Goal: Task Accomplishment & Management: Manage account settings

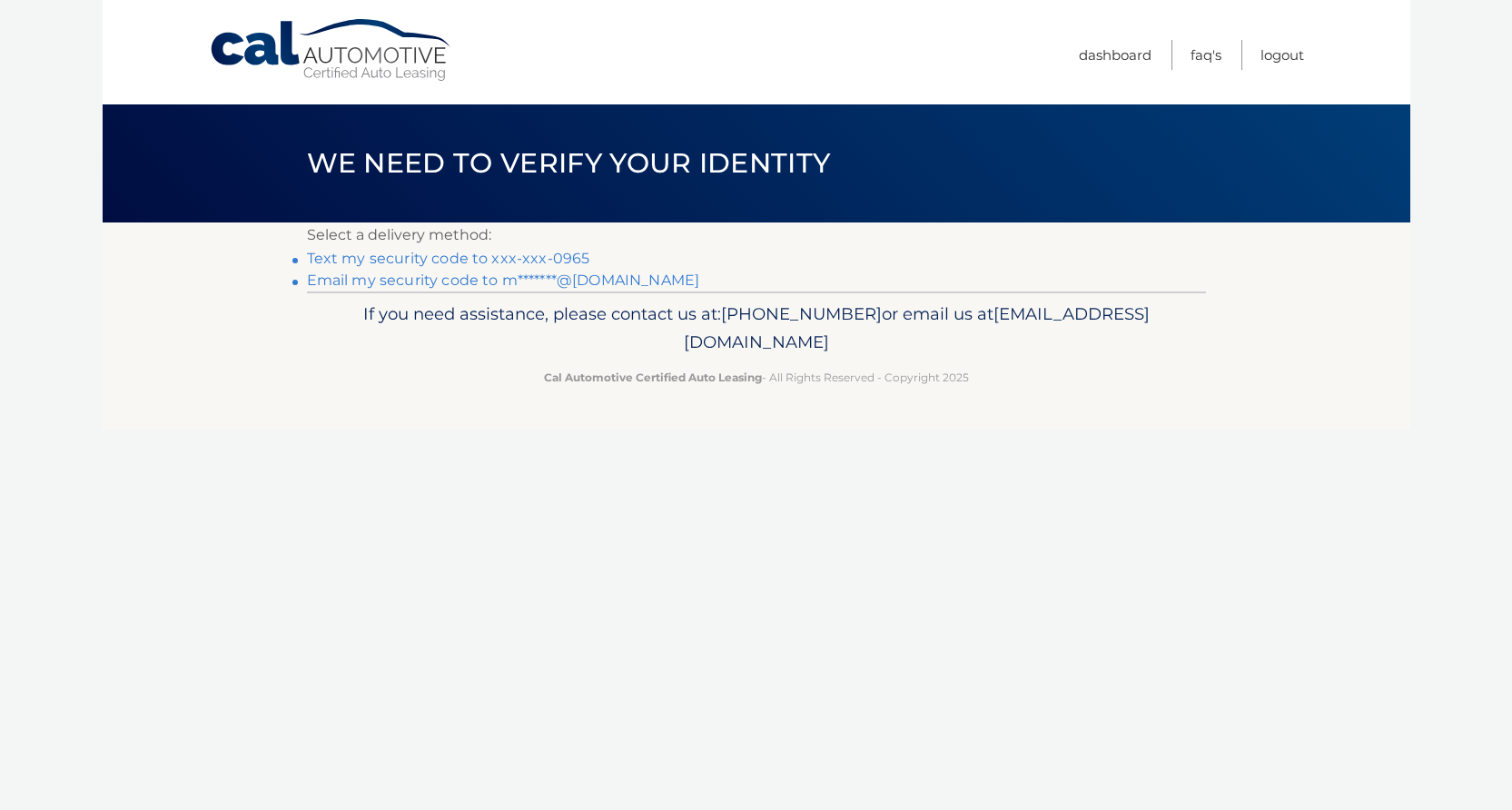
click at [567, 257] on link "Text my security code to xxx-xxx-0965" at bounding box center [449, 259] width 283 height 18
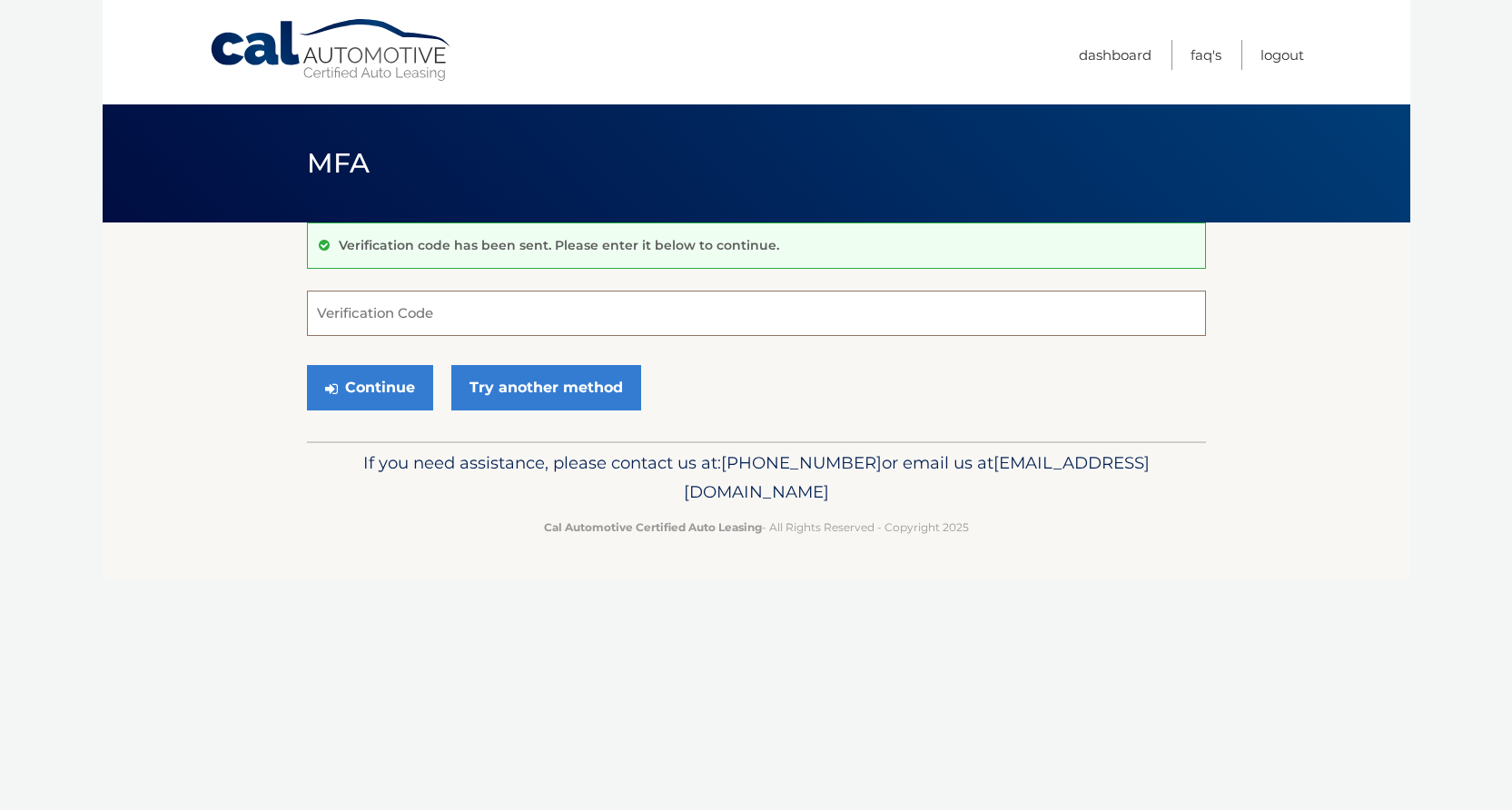
click at [597, 321] on input "Verification Code" at bounding box center [756, 313] width 898 height 46
type input "524675"
click at [307, 365] on button "Continue" at bounding box center [370, 387] width 126 height 46
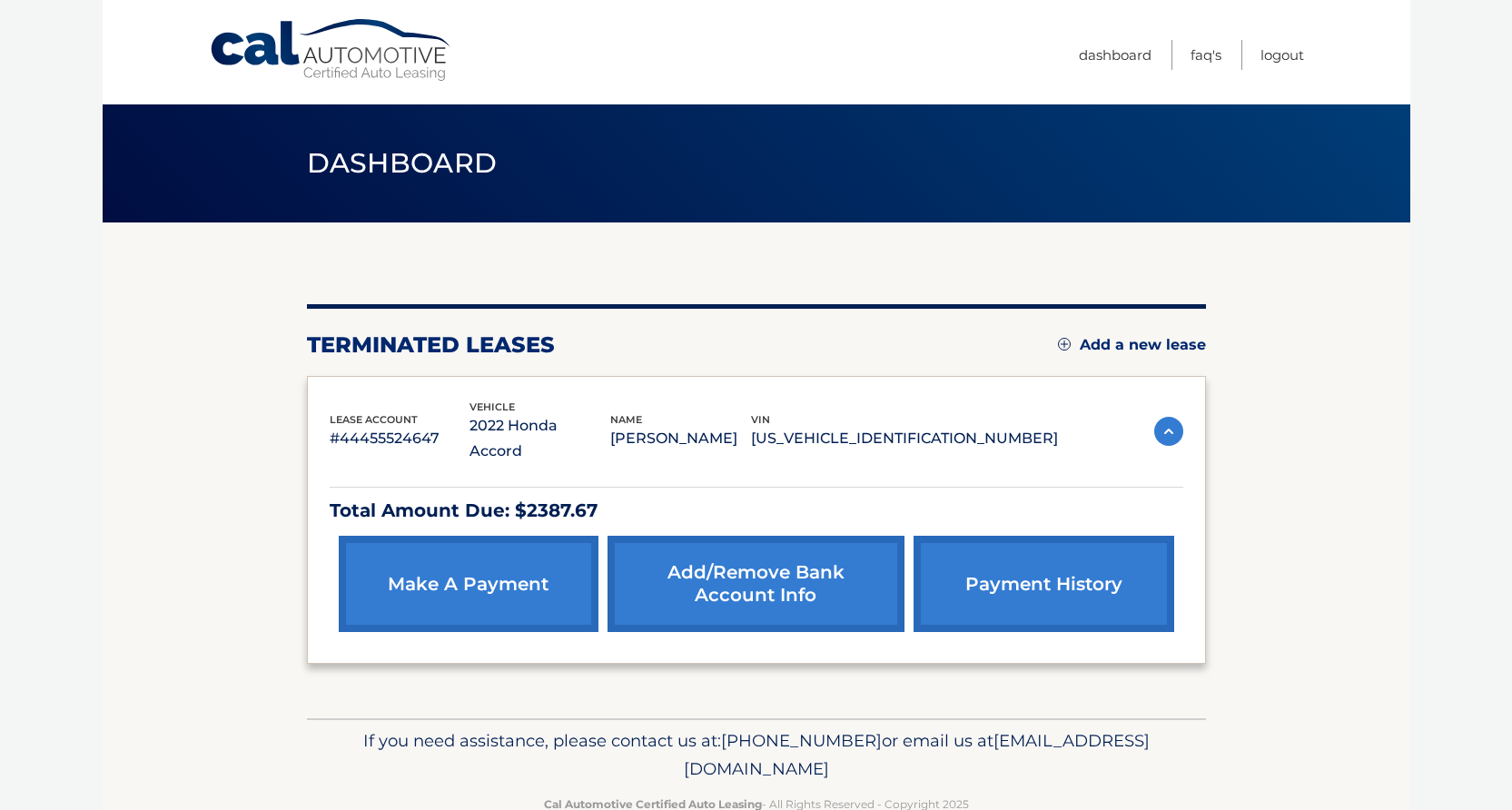
scroll to position [20, 0]
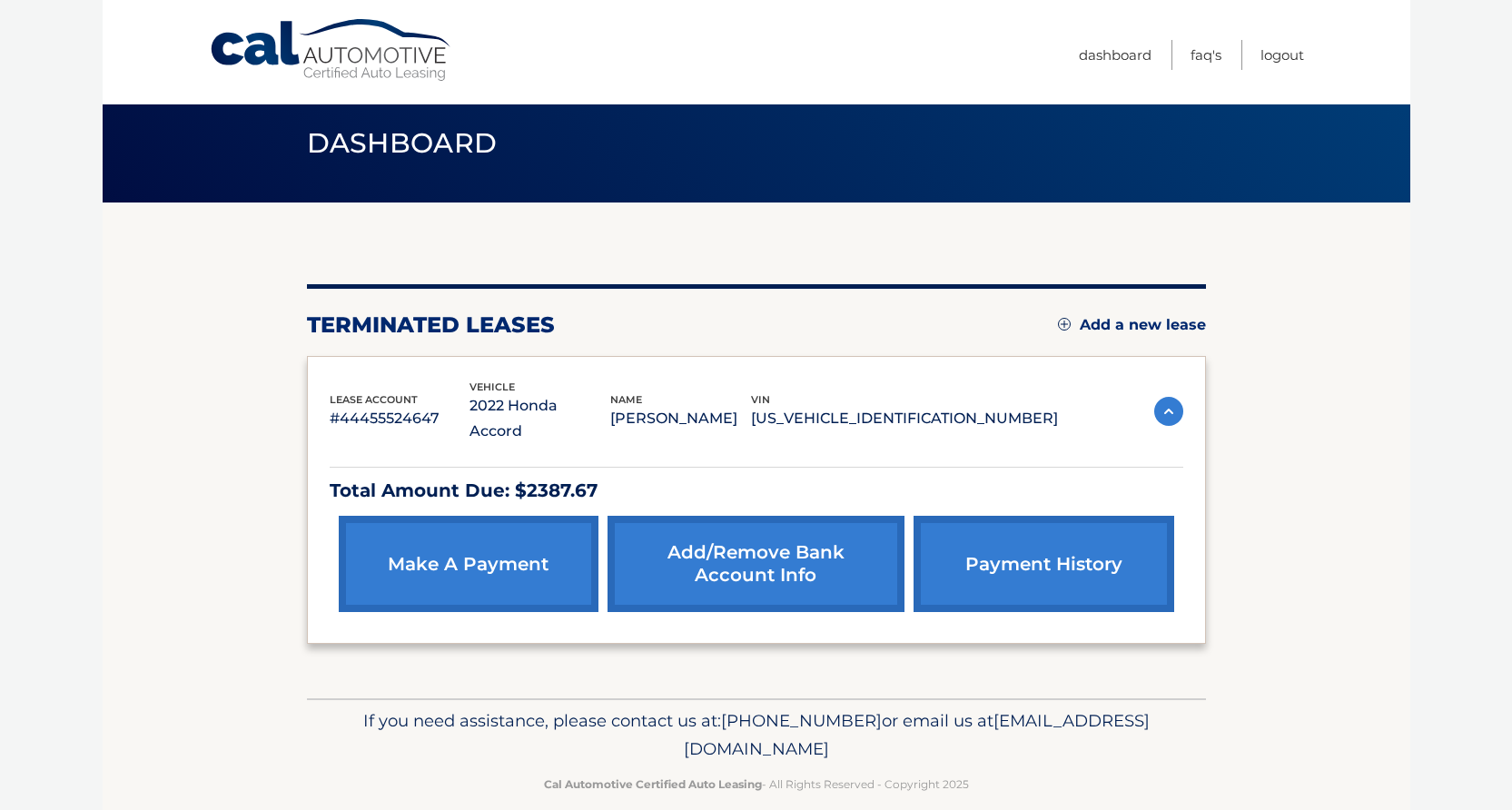
click at [1082, 535] on link "payment history" at bounding box center [1043, 564] width 259 height 97
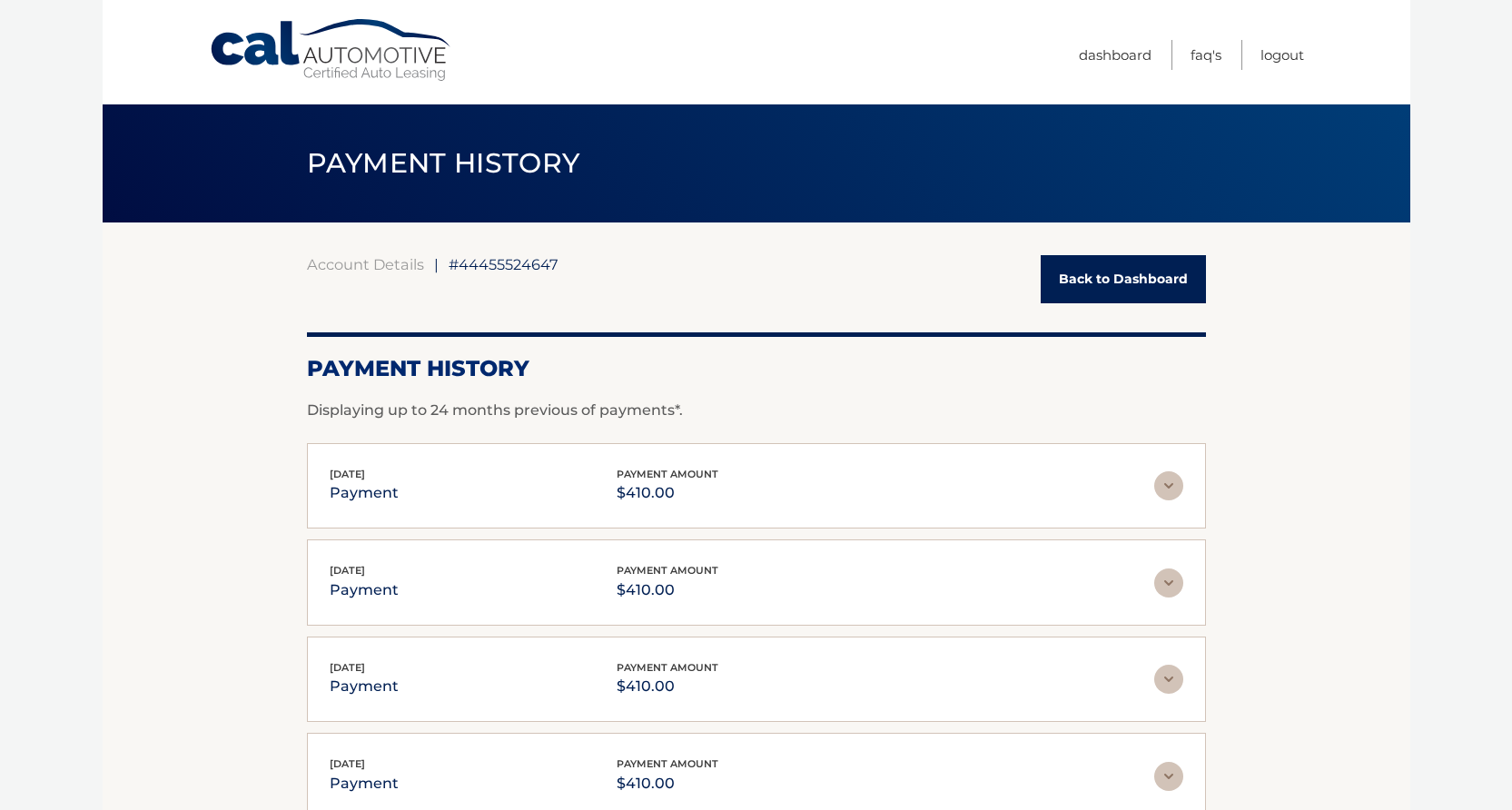
click at [1134, 256] on link "Back to Dashboard" at bounding box center [1123, 279] width 165 height 48
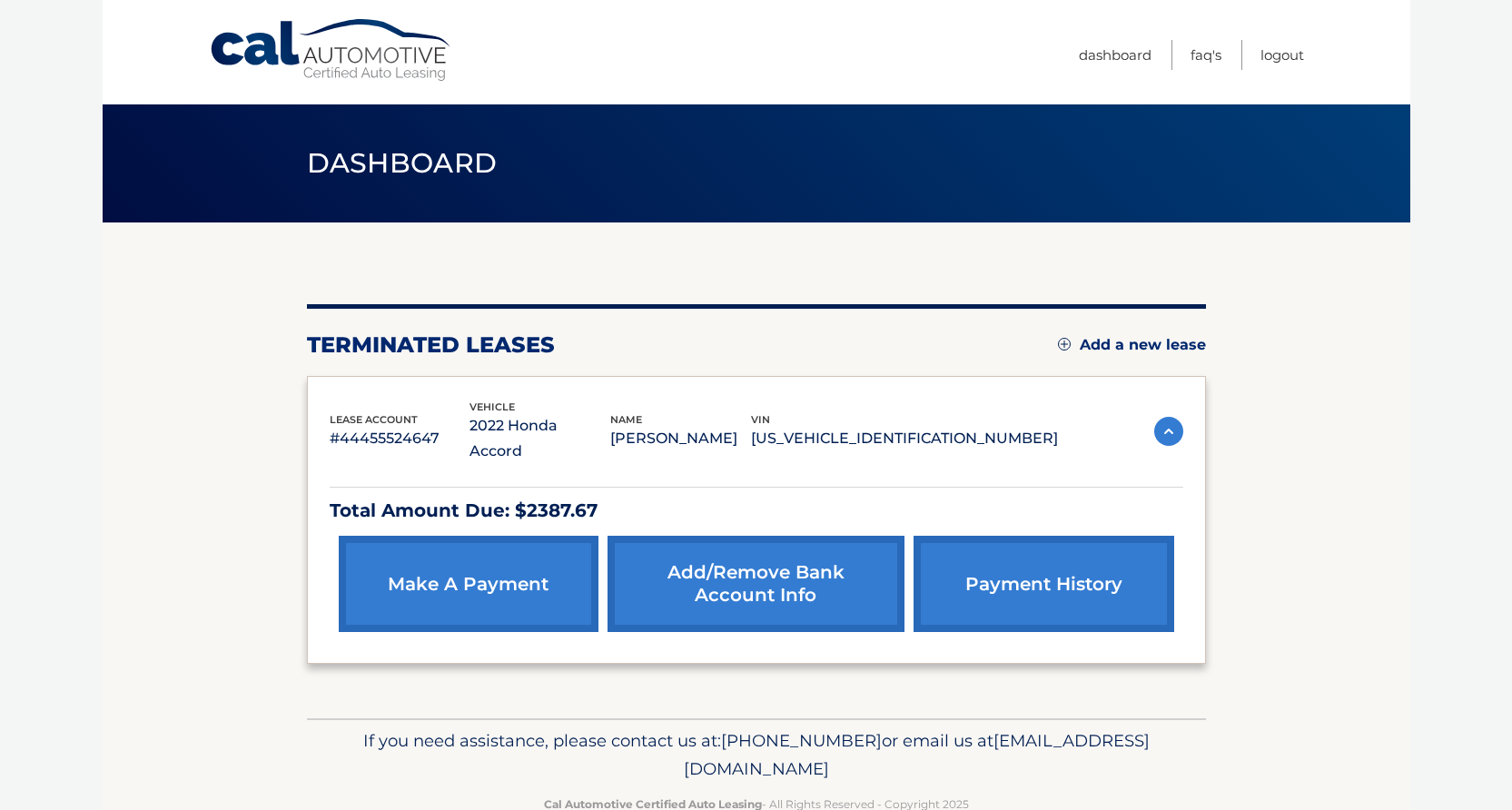
scroll to position [20, 0]
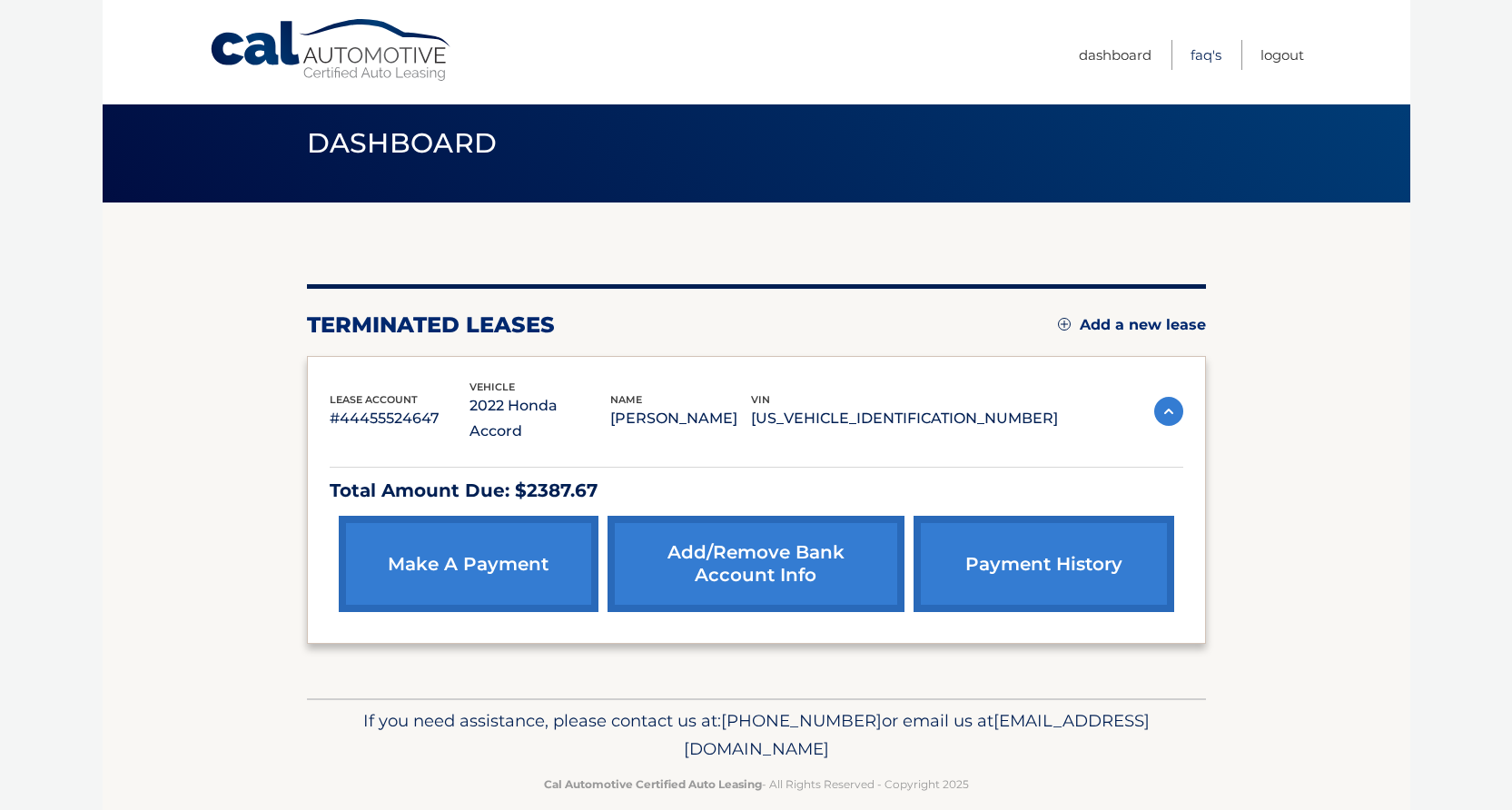
click at [1199, 59] on link "FAQ's" at bounding box center [1206, 55] width 31 height 30
